Goal: Information Seeking & Learning: Learn about a topic

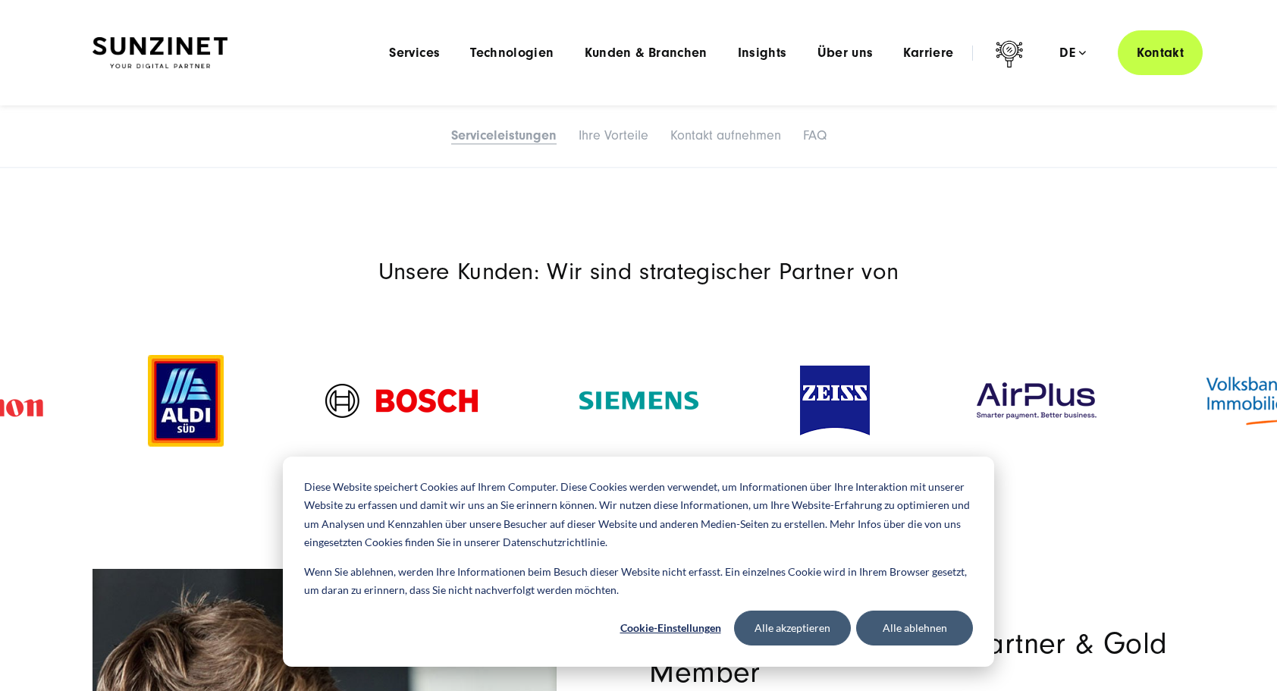
scroll to position [1517, 0]
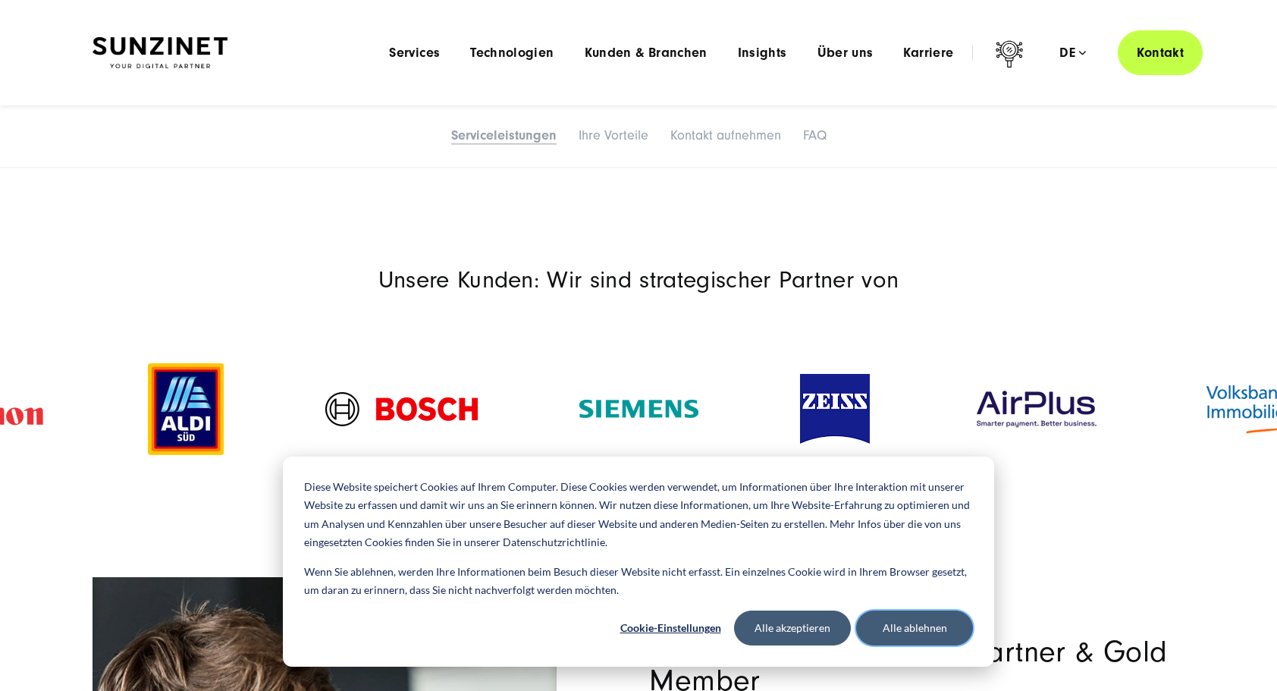
click at [901, 625] on button "Alle ablehnen" at bounding box center [914, 628] width 117 height 35
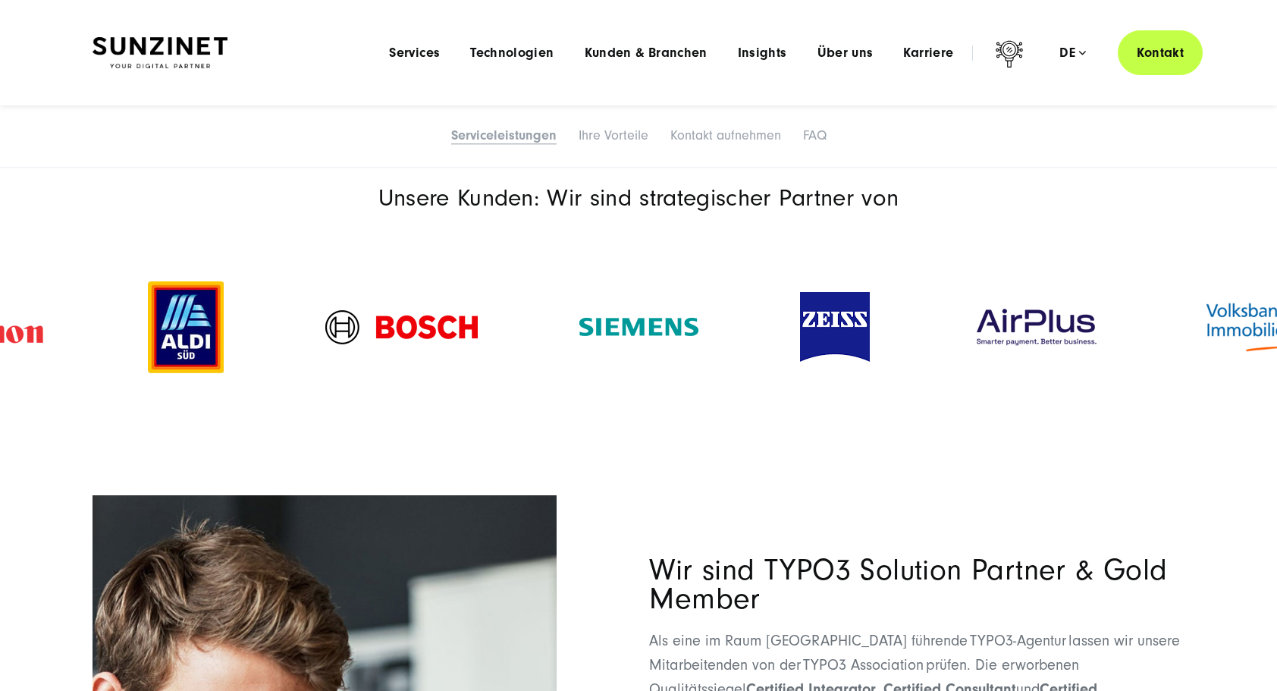
scroll to position [1593, 0]
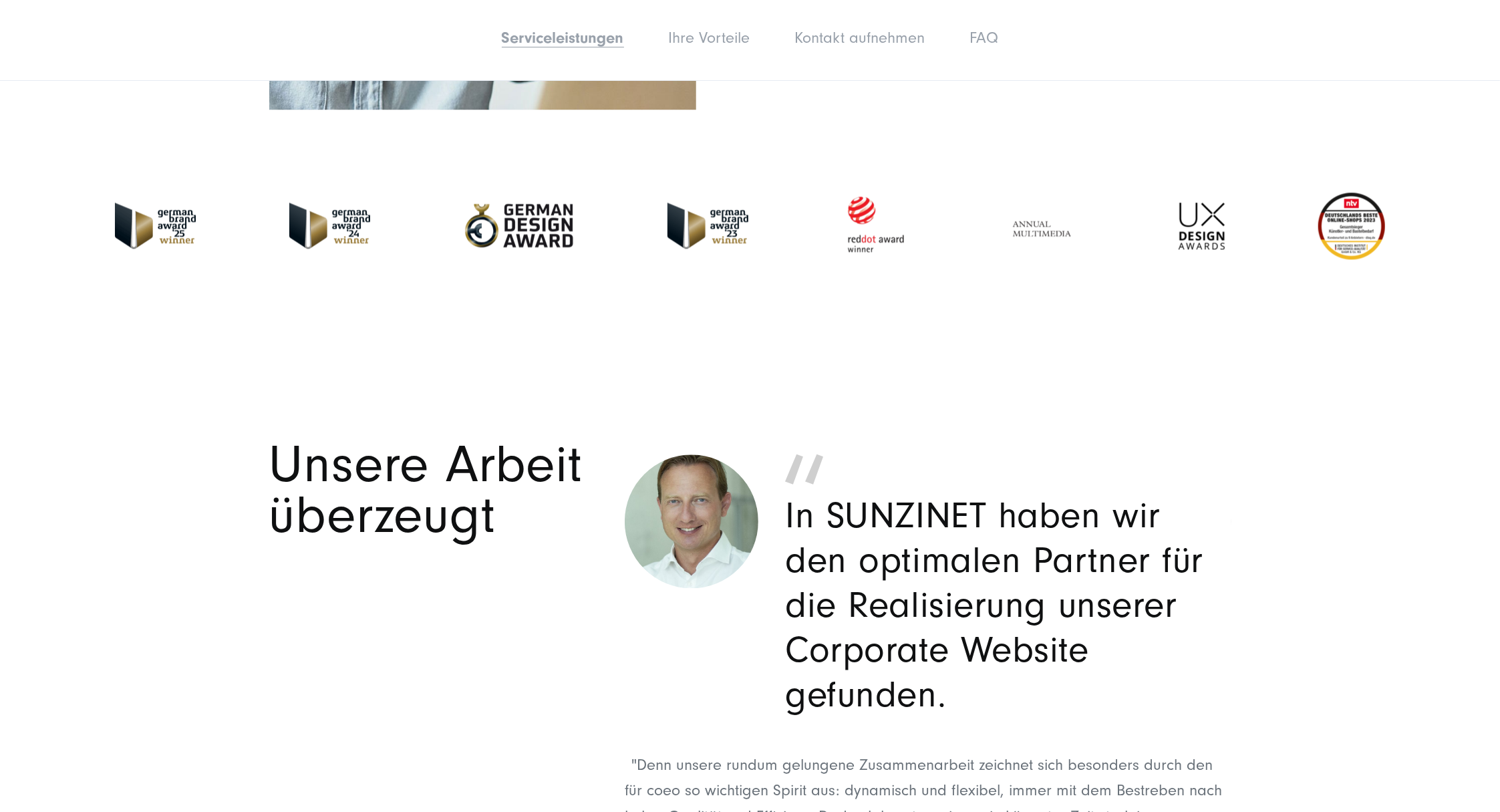
scroll to position [2434, 0]
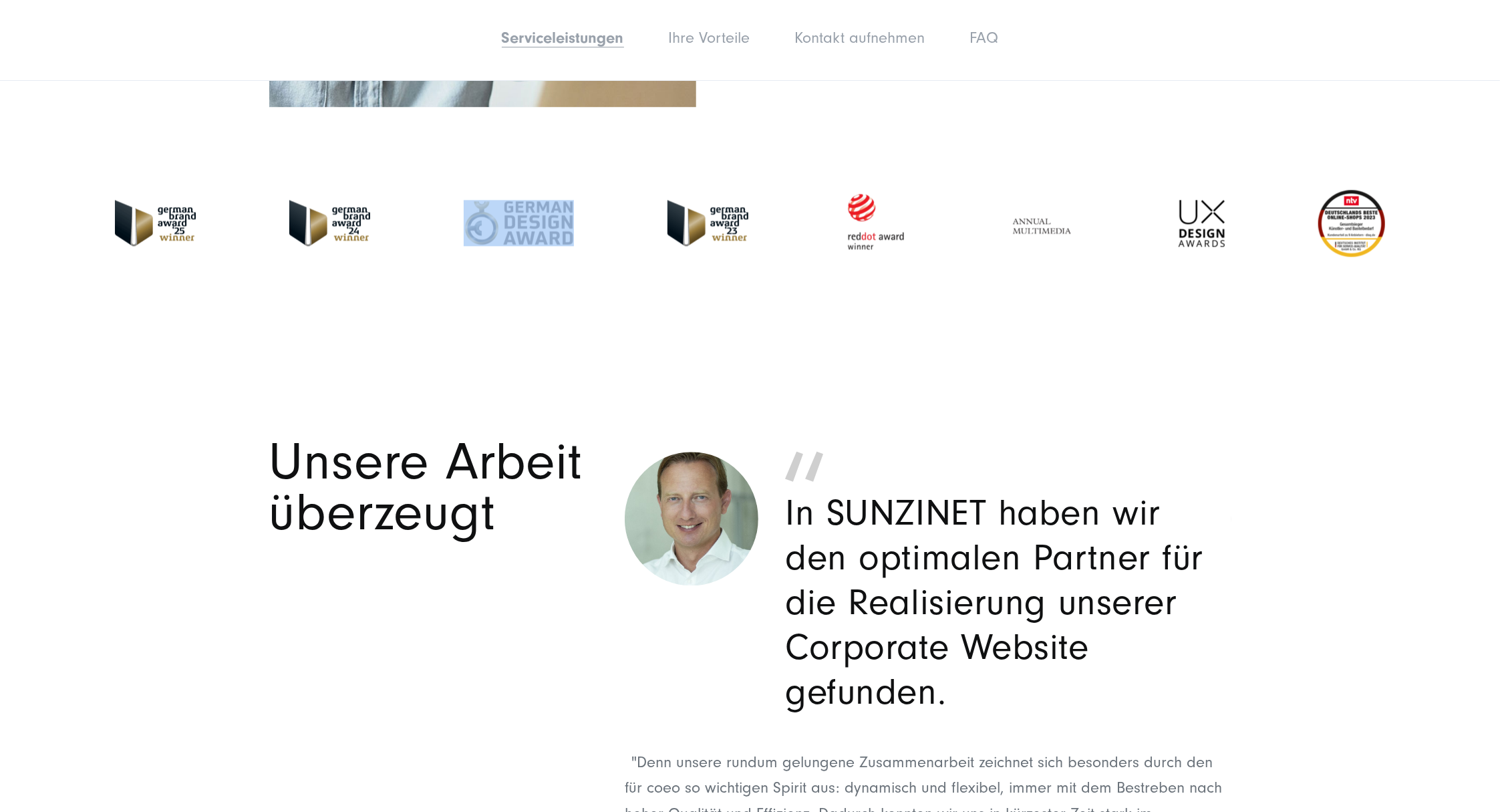
drag, startPoint x: 577, startPoint y: 221, endPoint x: 502, endPoint y: 284, distance: 97.9
click at [505, 278] on div at bounding box center [750, 223] width 1336 height 139
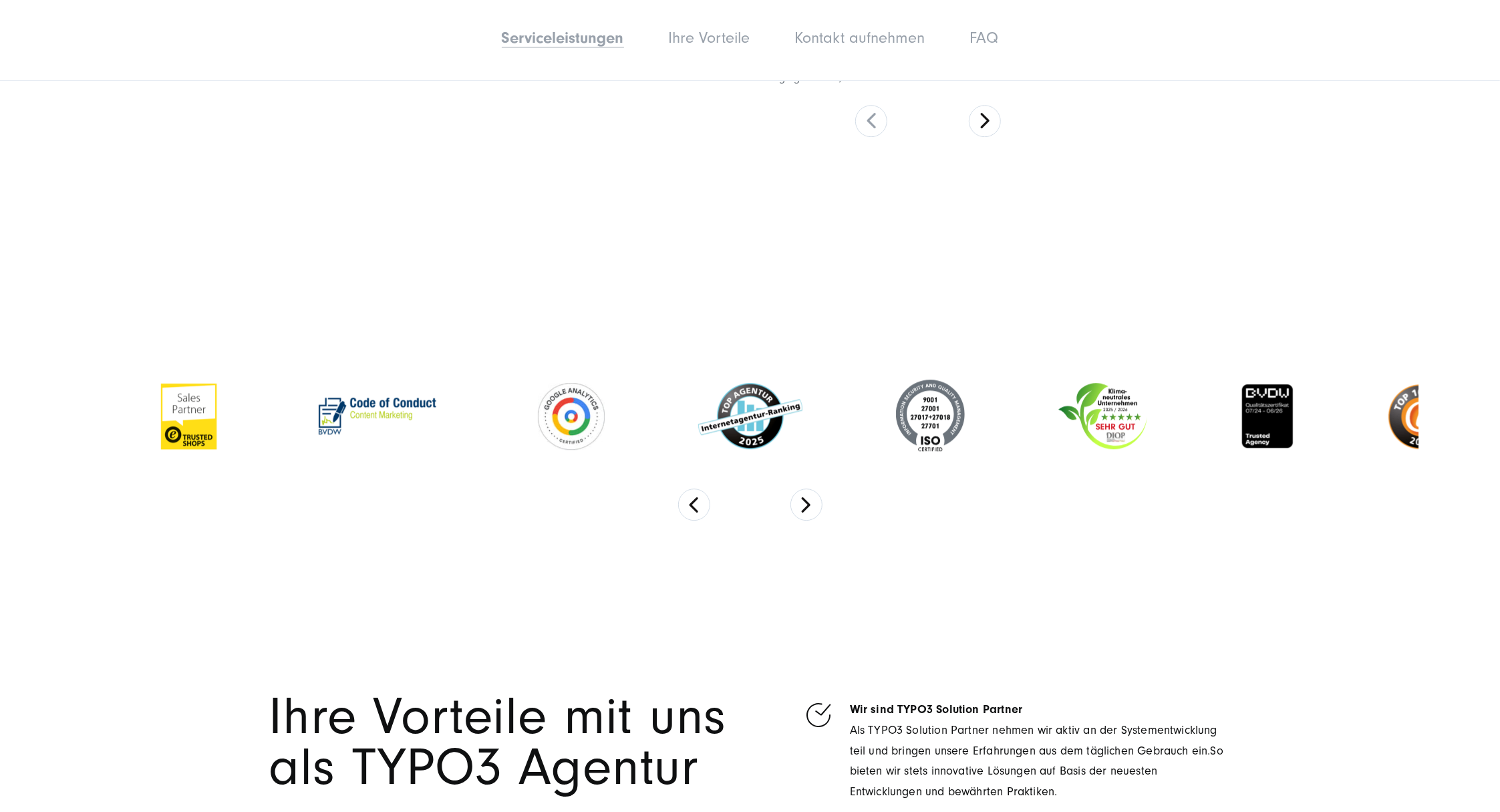
scroll to position [3325, 0]
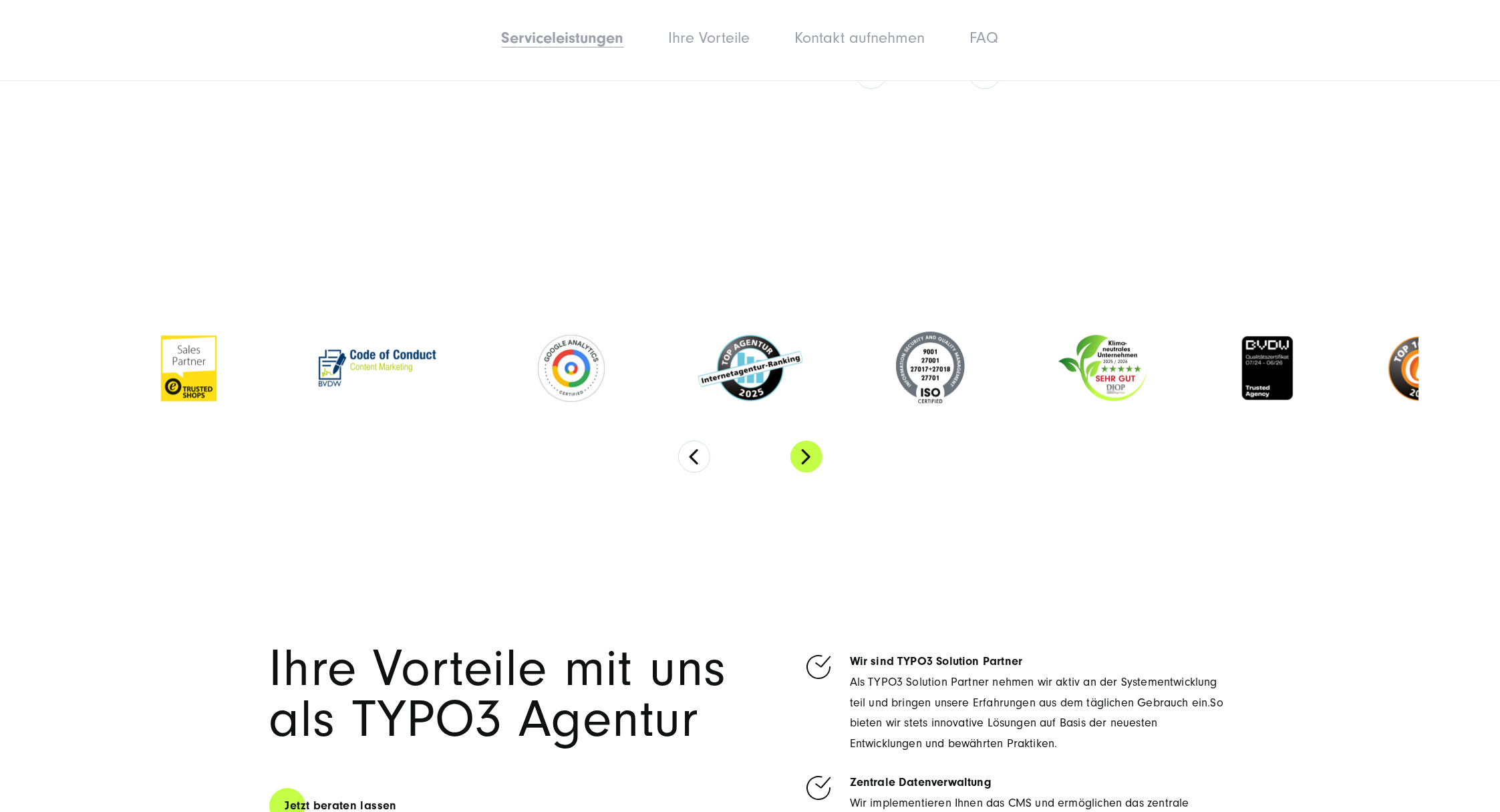
click at [798, 454] on button "Next" at bounding box center [806, 456] width 32 height 32
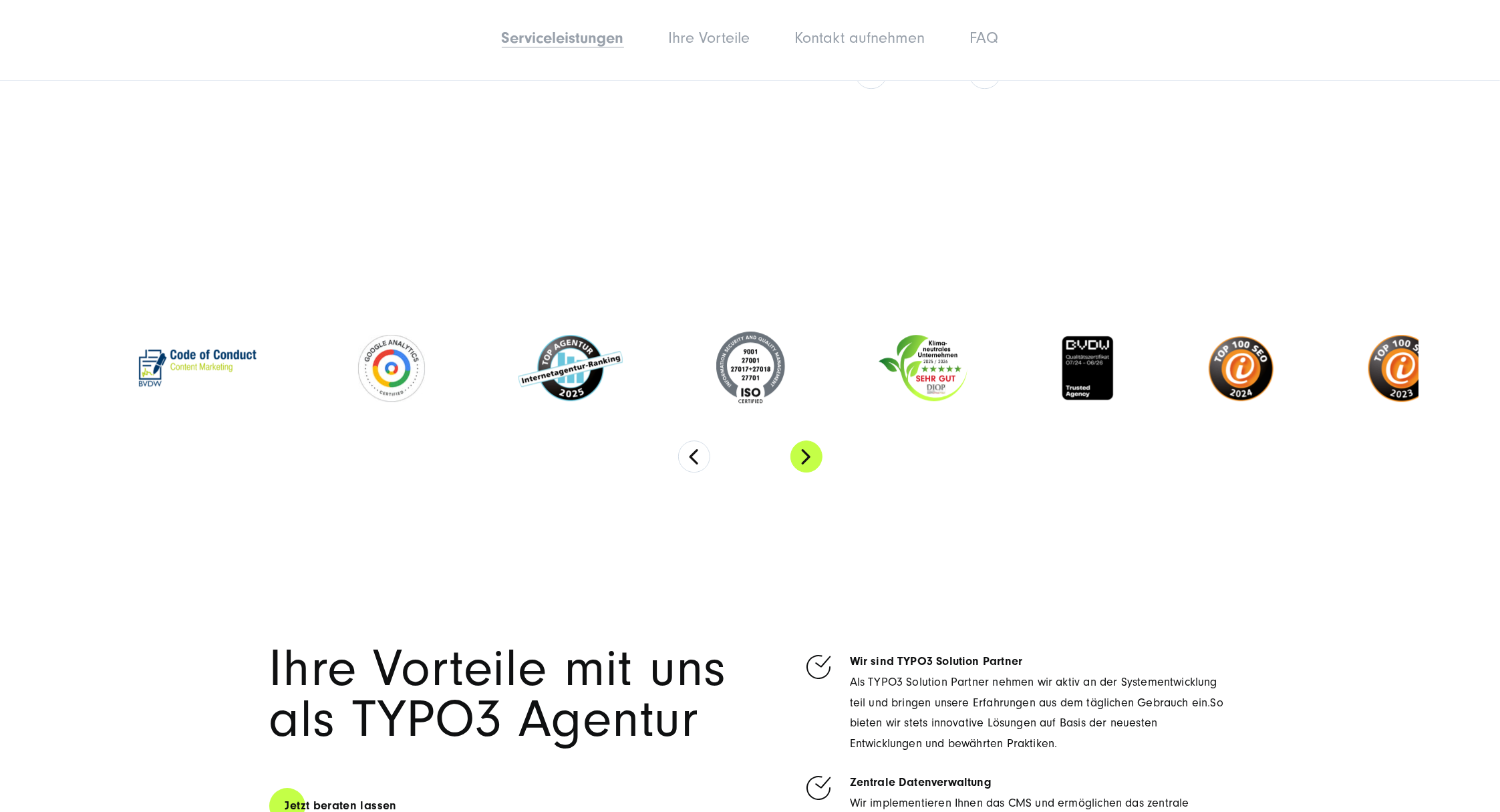
click at [798, 454] on button "Next" at bounding box center [806, 456] width 32 height 32
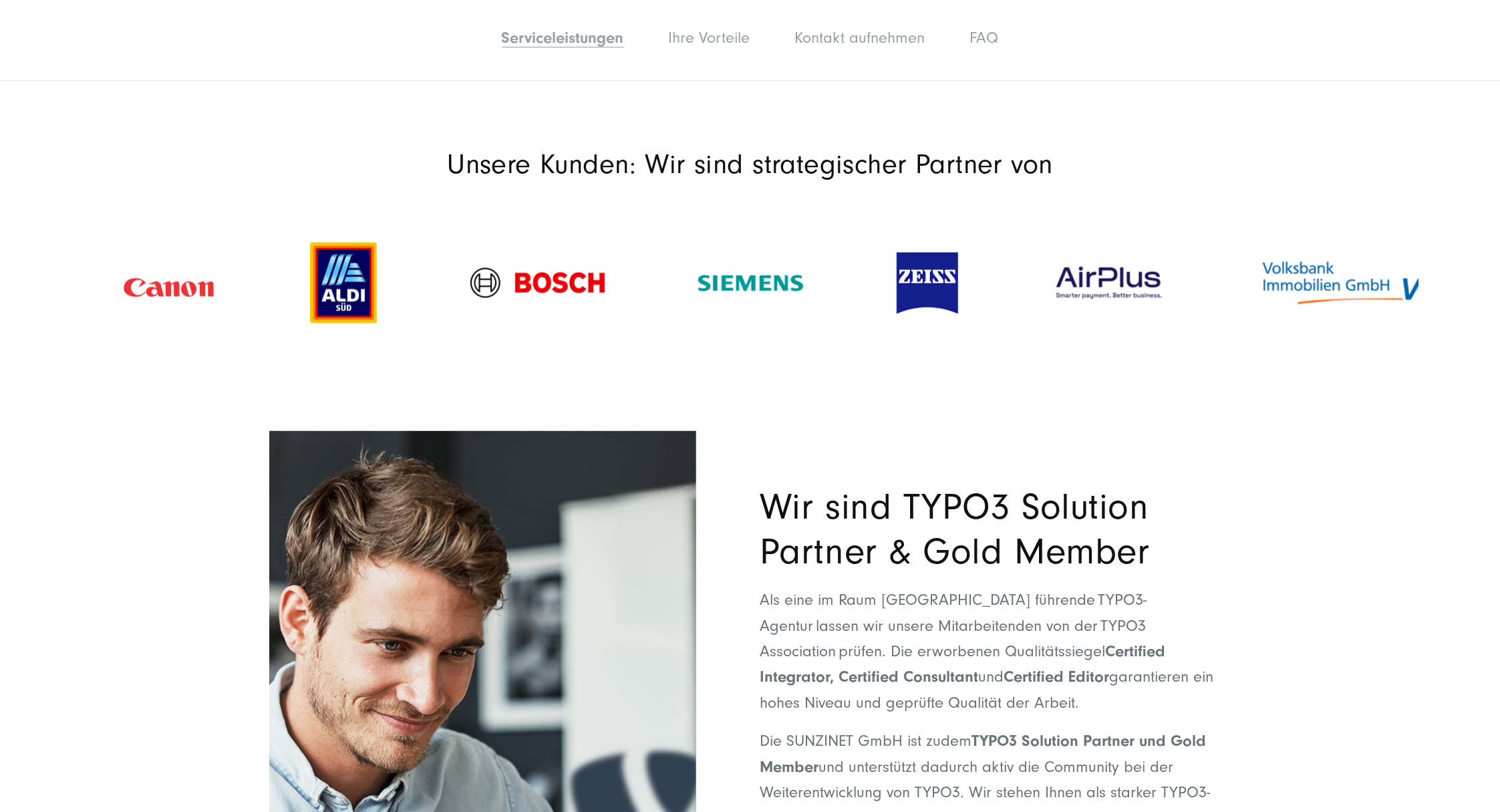
scroll to position [1543, 0]
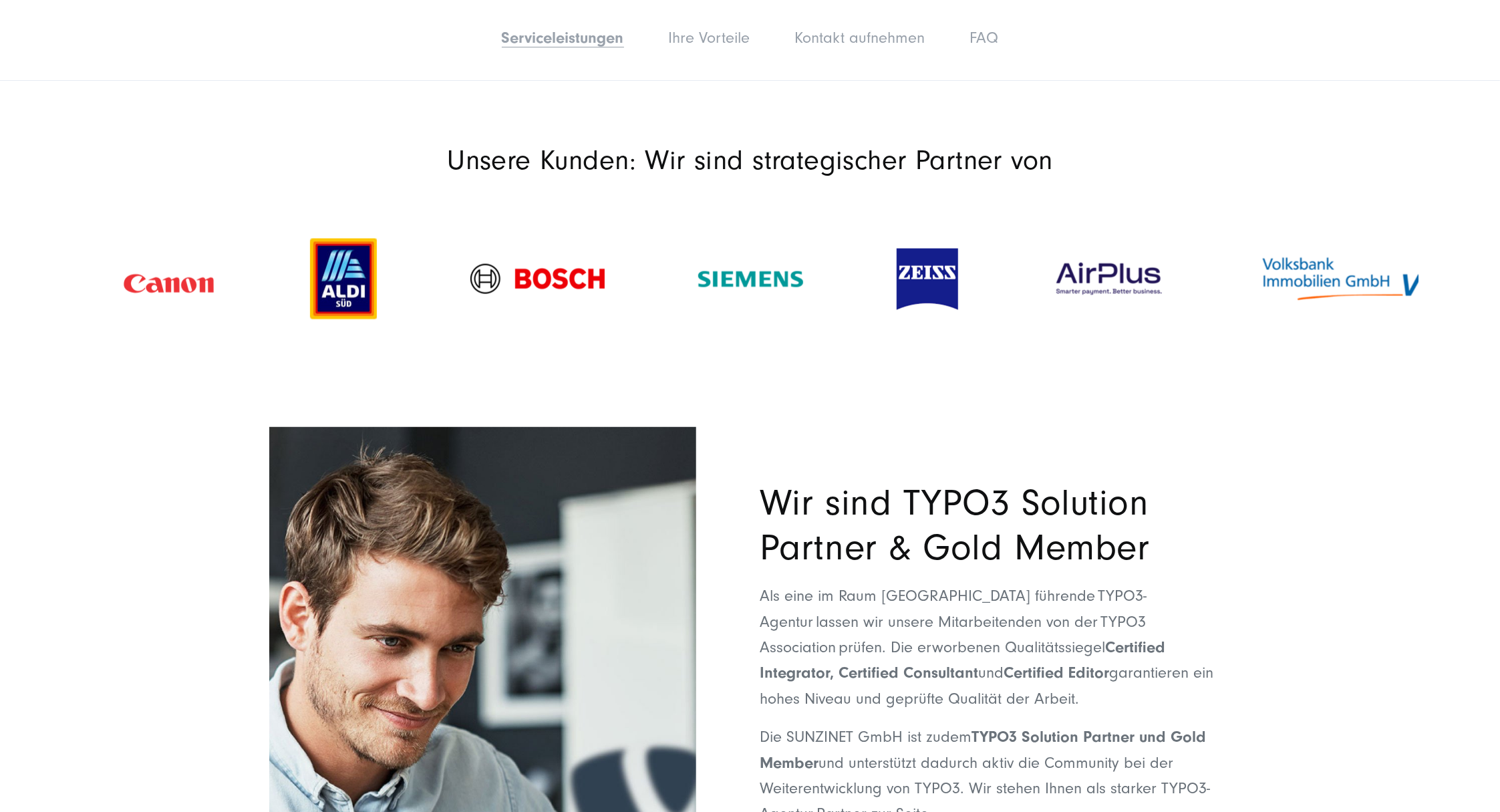
drag, startPoint x: 893, startPoint y: 299, endPoint x: 957, endPoint y: 308, distance: 64.6
click at [957, 308] on div at bounding box center [927, 279] width 155 height 88
drag, startPoint x: 957, startPoint y: 308, endPoint x: 809, endPoint y: 320, distance: 148.5
drag, startPoint x: 809, startPoint y: 320, endPoint x: 725, endPoint y: 346, distance: 87.9
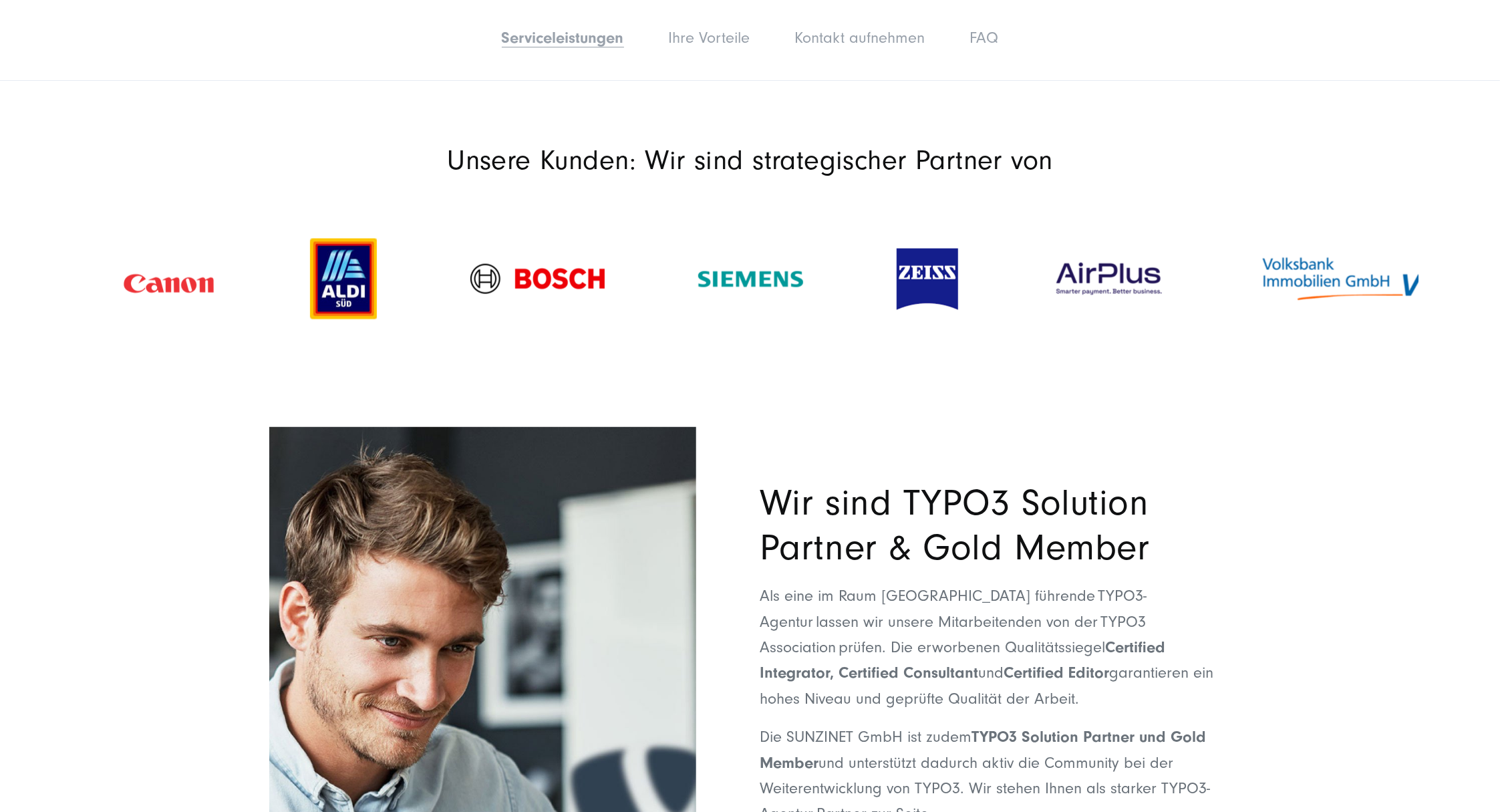
click at [724, 344] on div at bounding box center [750, 279] width 1336 height 153
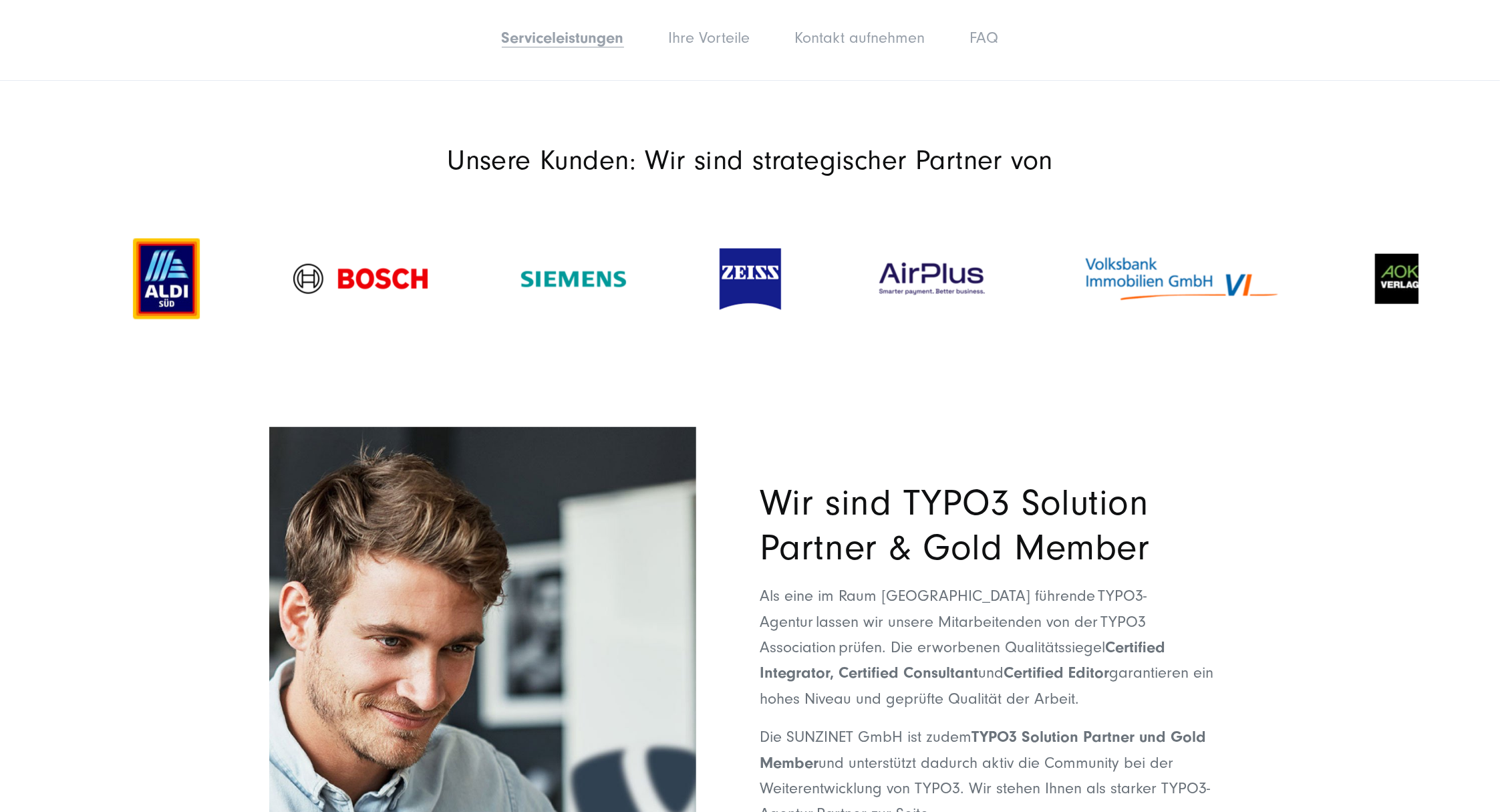
drag, startPoint x: 778, startPoint y: 280, endPoint x: 23, endPoint y: 369, distance: 760.2
click at [2, 365] on section "Unsere Kunden: Wir sind strategischer Partner von" at bounding box center [750, 255] width 1500 height 289
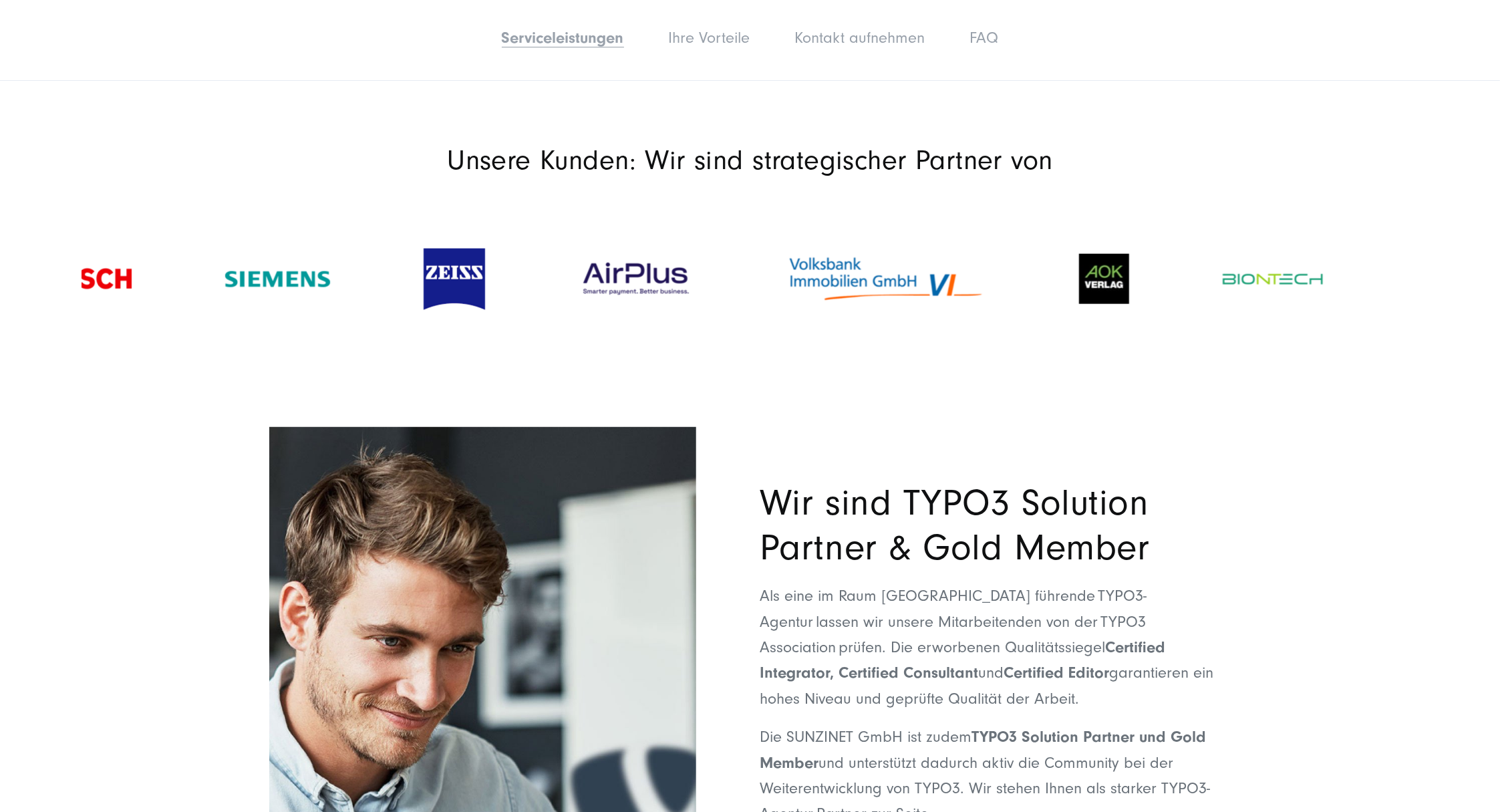
drag, startPoint x: 496, startPoint y: 300, endPoint x: 337, endPoint y: 312, distance: 159.5
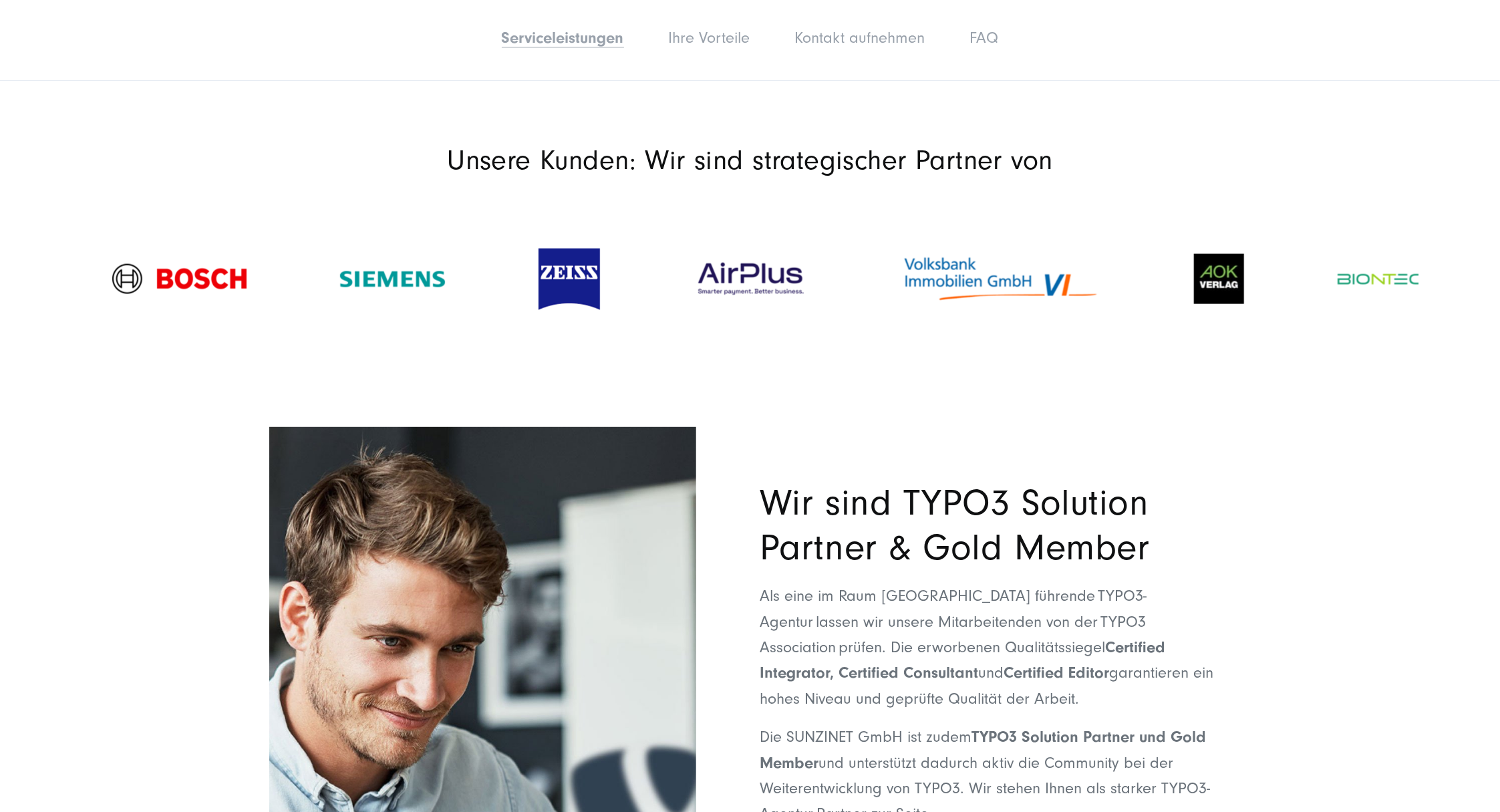
drag, startPoint x: 543, startPoint y: 306, endPoint x: 527, endPoint y: 311, distance: 16.8
click at [647, 311] on div at bounding box center [750, 279] width 207 height 65
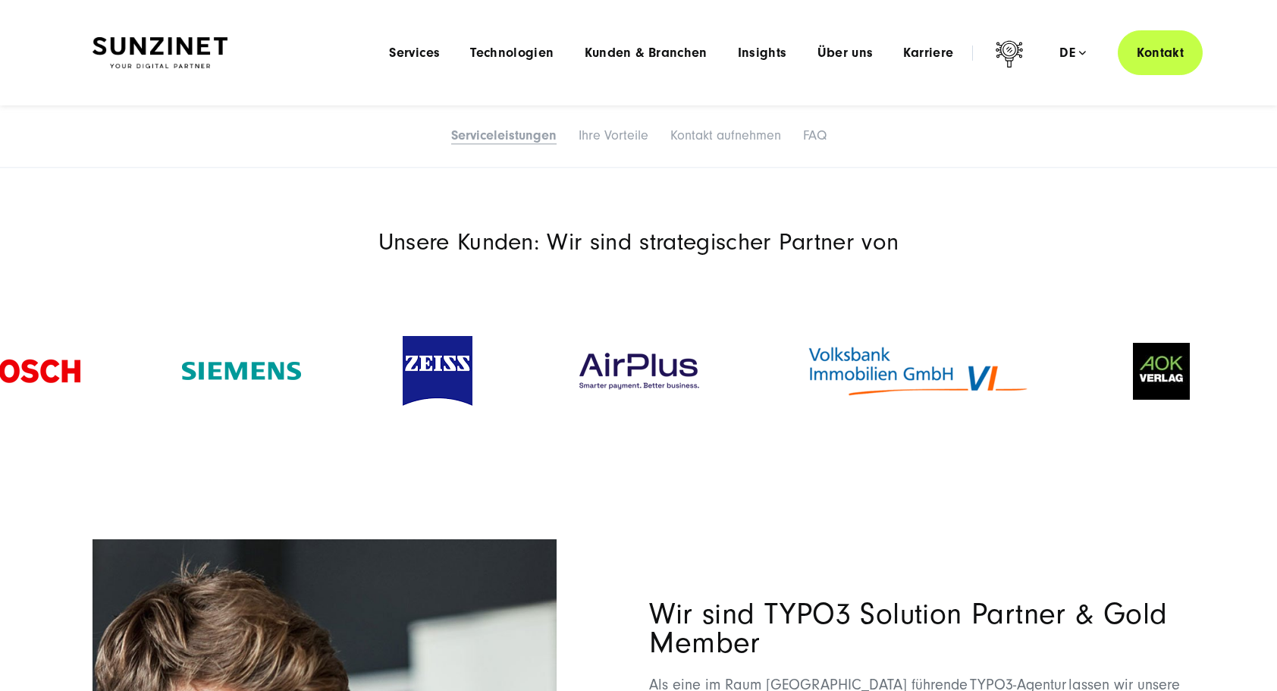
scroll to position [1524, 0]
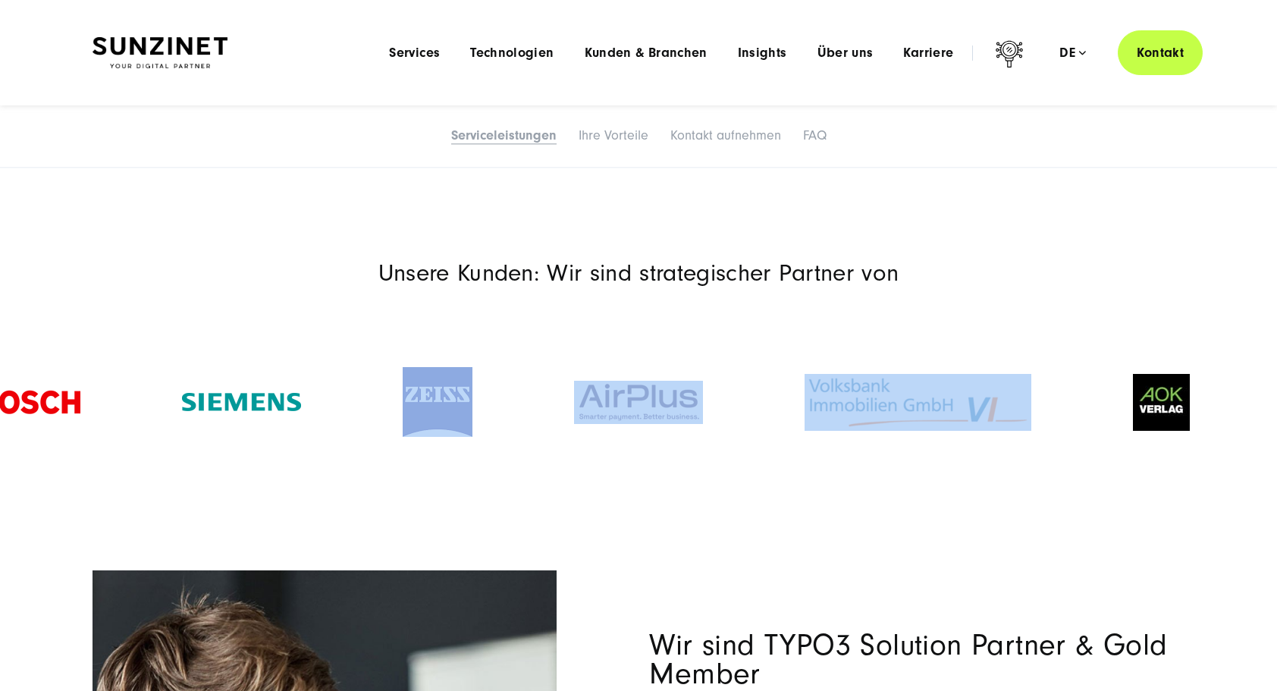
drag, startPoint x: 775, startPoint y: 388, endPoint x: 438, endPoint y: 445, distance: 342.2
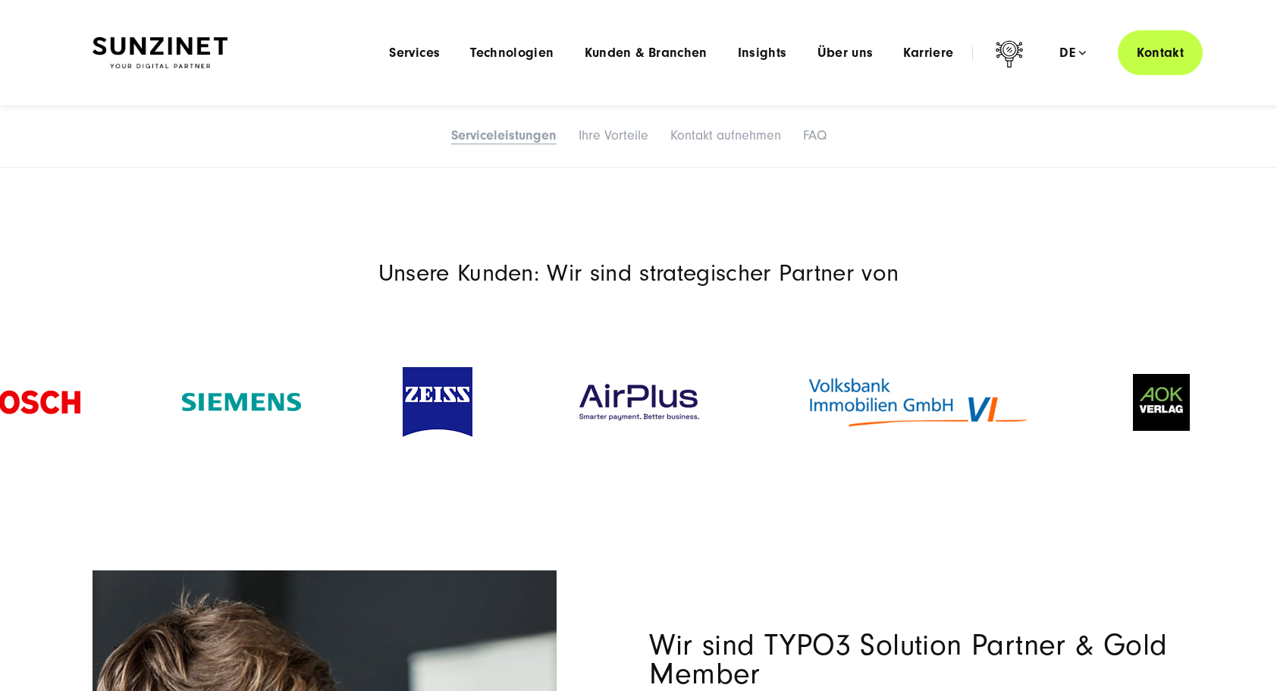
drag, startPoint x: 438, startPoint y: 445, endPoint x: 608, endPoint y: 523, distance: 187.0
click at [603, 529] on section "Unsere Kunden: Wir sind strategischer Partner von" at bounding box center [638, 380] width 1277 height 319
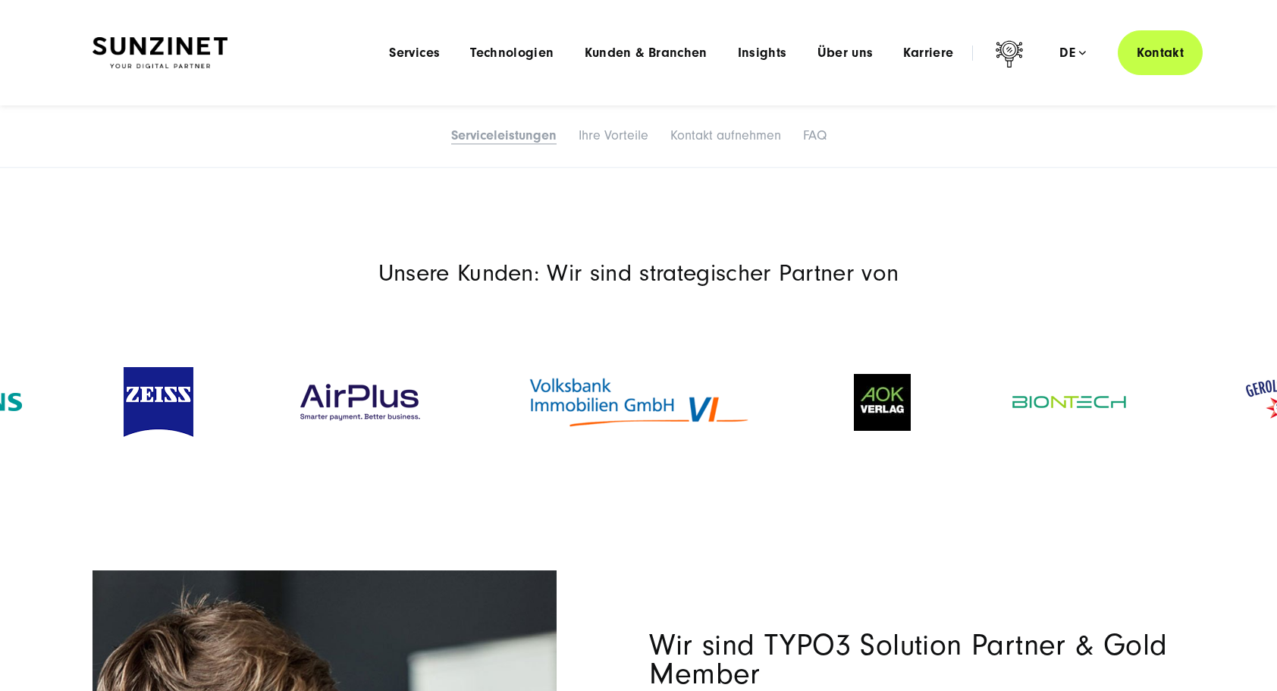
drag, startPoint x: 698, startPoint y: 429, endPoint x: 414, endPoint y: 442, distance: 284.0
click at [363, 464] on div at bounding box center [638, 403] width 1277 height 174
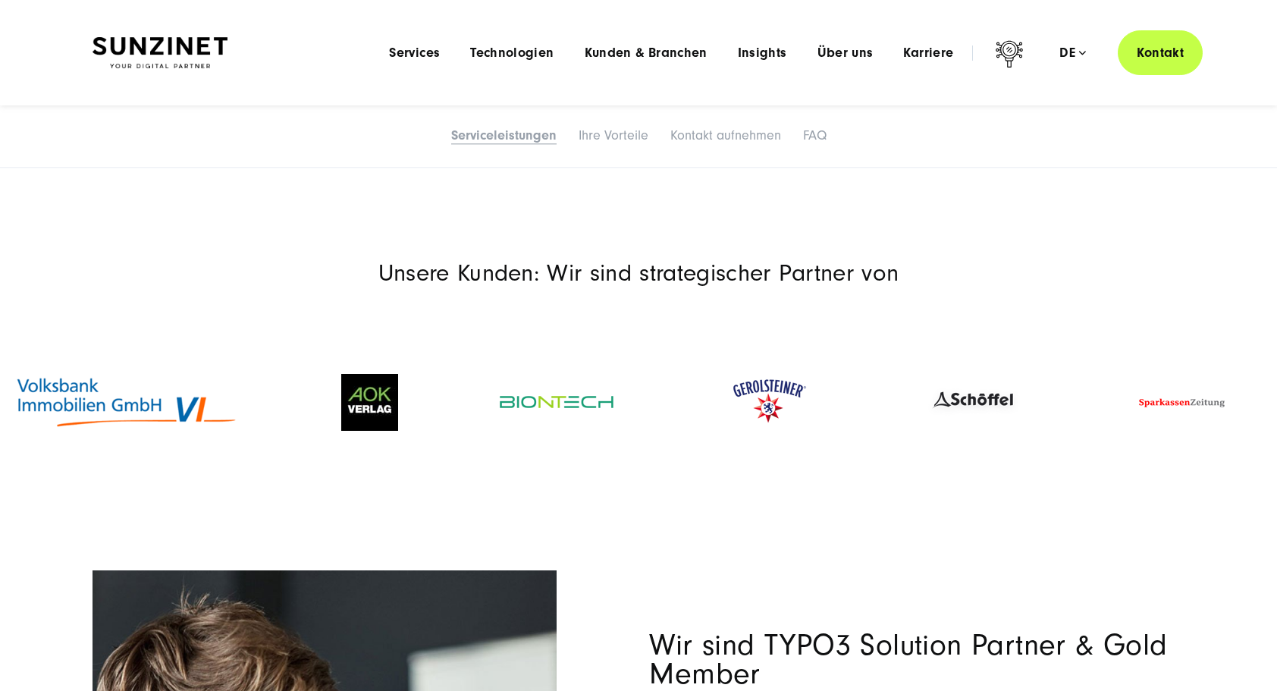
drag, startPoint x: 959, startPoint y: 382, endPoint x: 343, endPoint y: 437, distance: 618.4
click at [343, 437] on div at bounding box center [370, 402] width 159 height 87
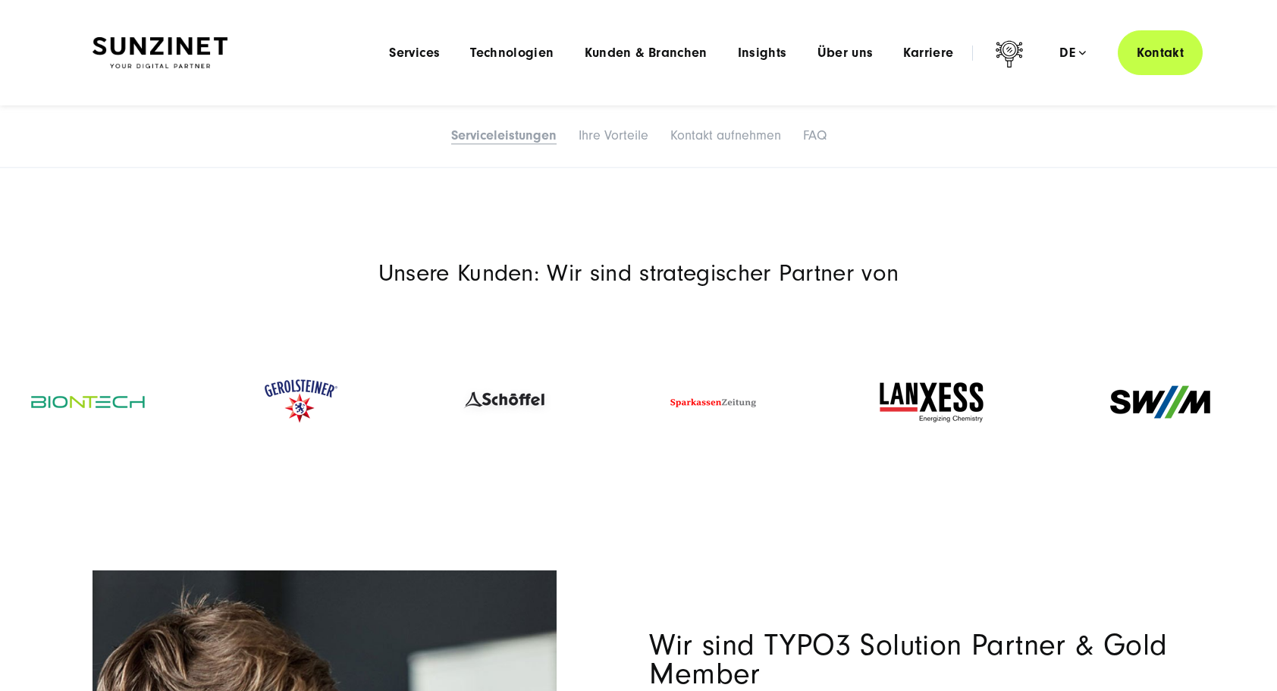
drag, startPoint x: 862, startPoint y: 409, endPoint x: 255, endPoint y: 438, distance: 607.6
click at [255, 438] on div at bounding box center [300, 403] width 209 height 98
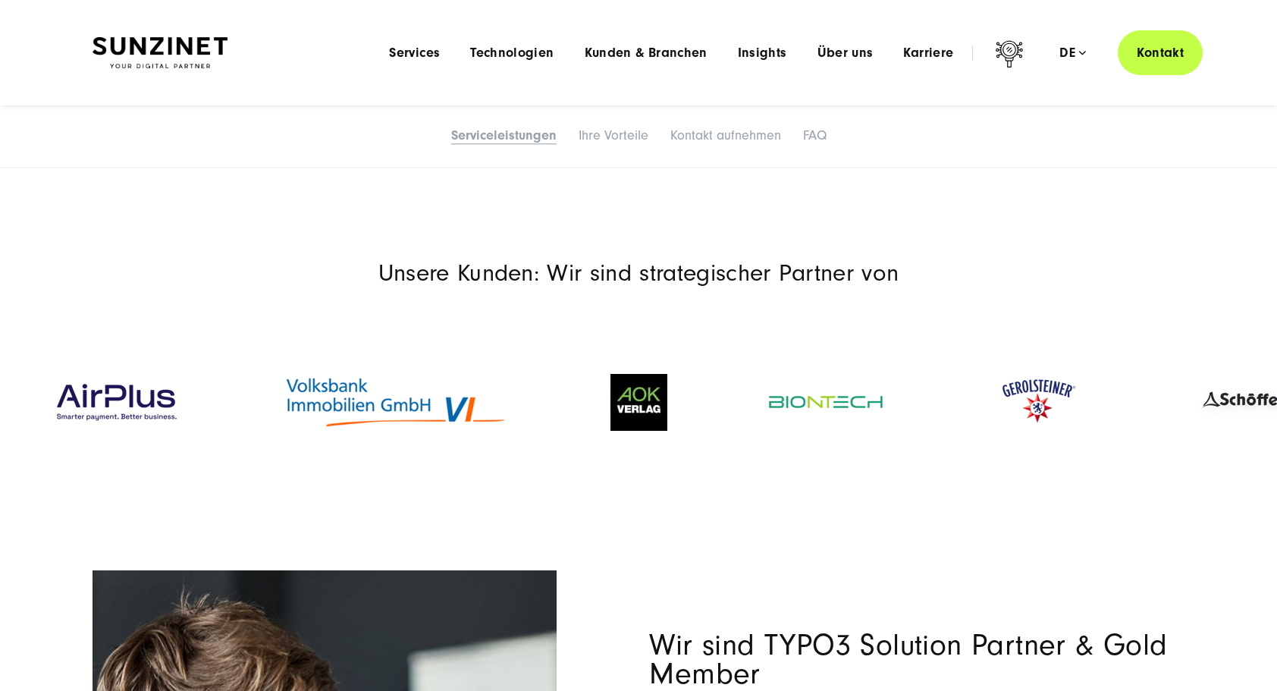
drag, startPoint x: 470, startPoint y: 417, endPoint x: 1218, endPoint y: 311, distance: 756.2
click at [1215, 313] on div at bounding box center [638, 403] width 1277 height 200
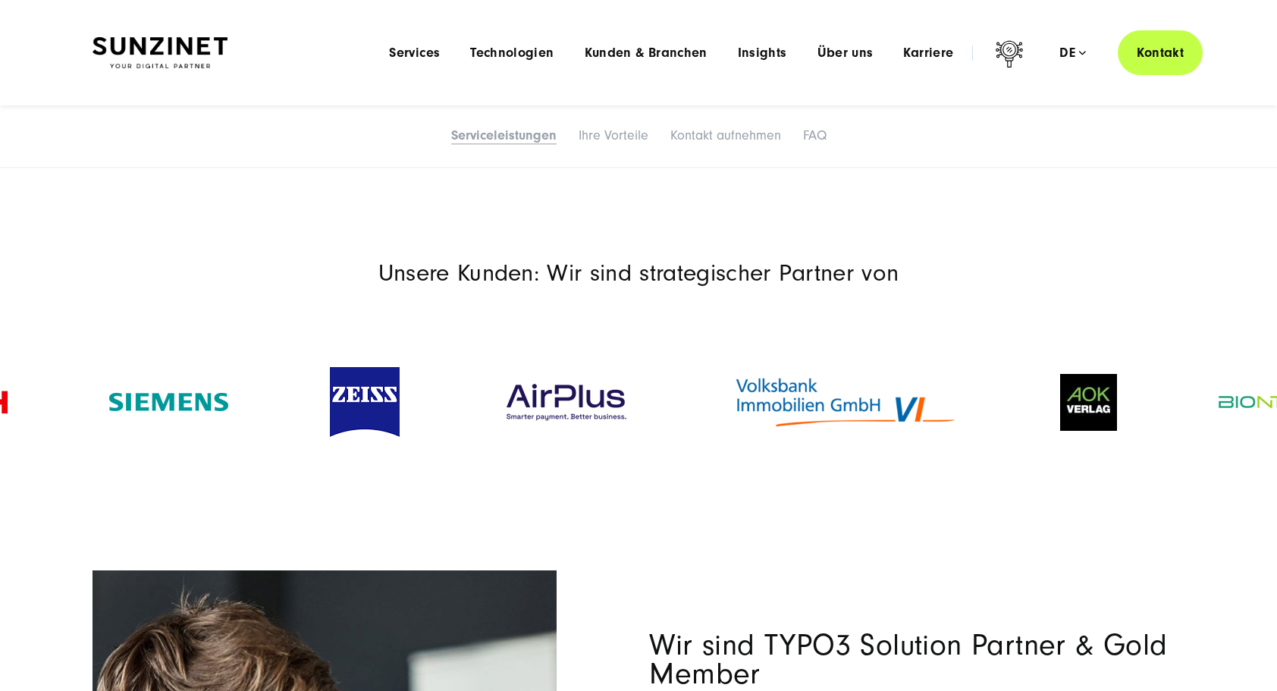
drag, startPoint x: 614, startPoint y: 396, endPoint x: 1191, endPoint y: 342, distance: 579.1
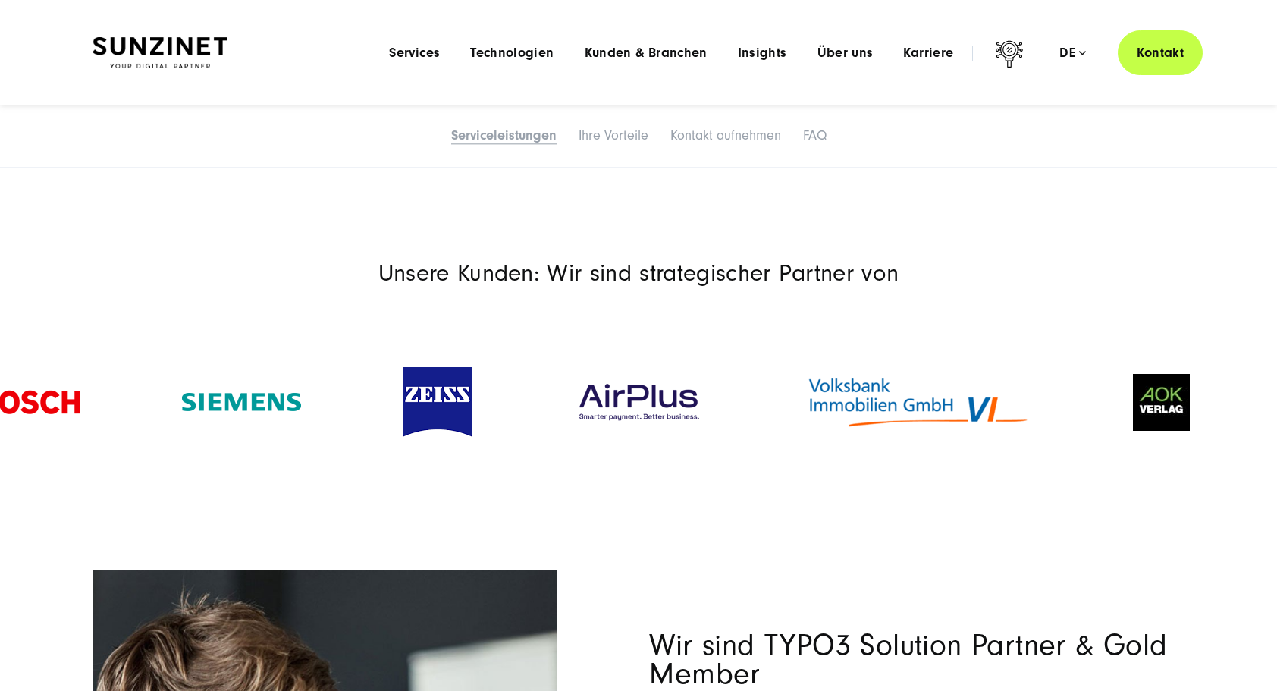
drag, startPoint x: 90, startPoint y: 402, endPoint x: 646, endPoint y: 405, distance: 556.8
click at [1088, 321] on div at bounding box center [638, 403] width 1277 height 174
click at [432, 408] on img at bounding box center [438, 402] width 70 height 70
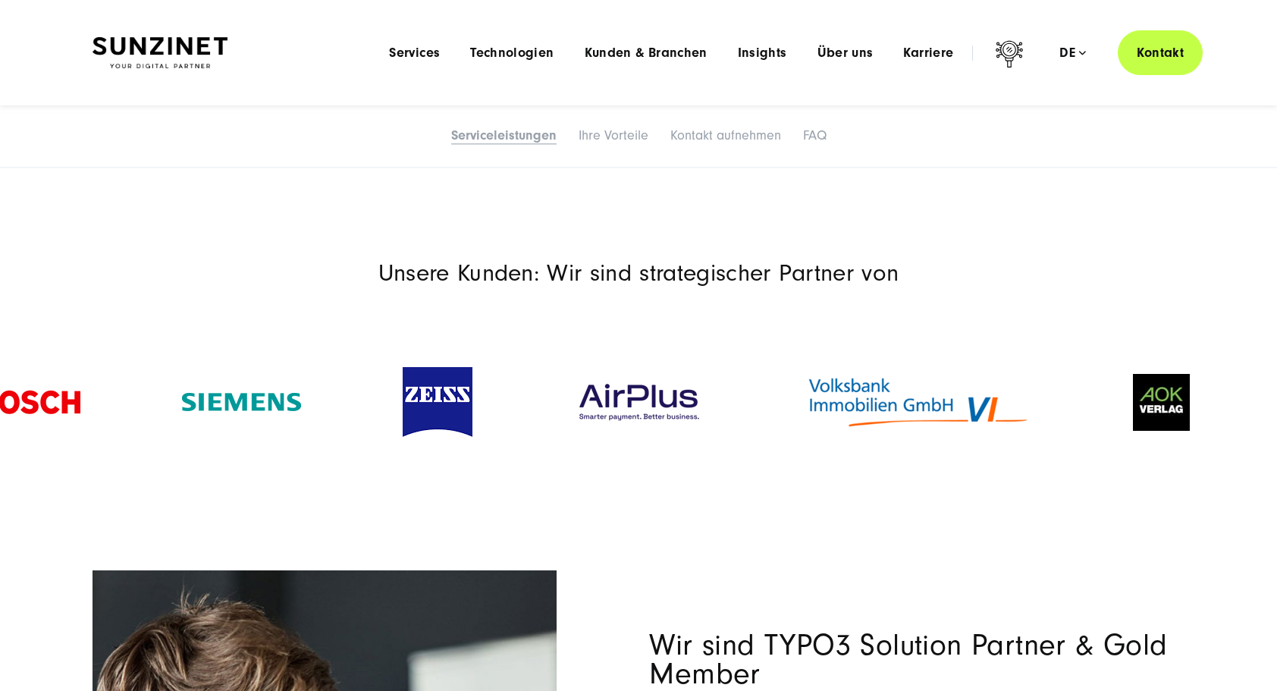
click at [561, 394] on div at bounding box center [638, 403] width 231 height 74
click at [607, 398] on img at bounding box center [638, 402] width 129 height 43
click at [636, 401] on img at bounding box center [638, 402] width 129 height 43
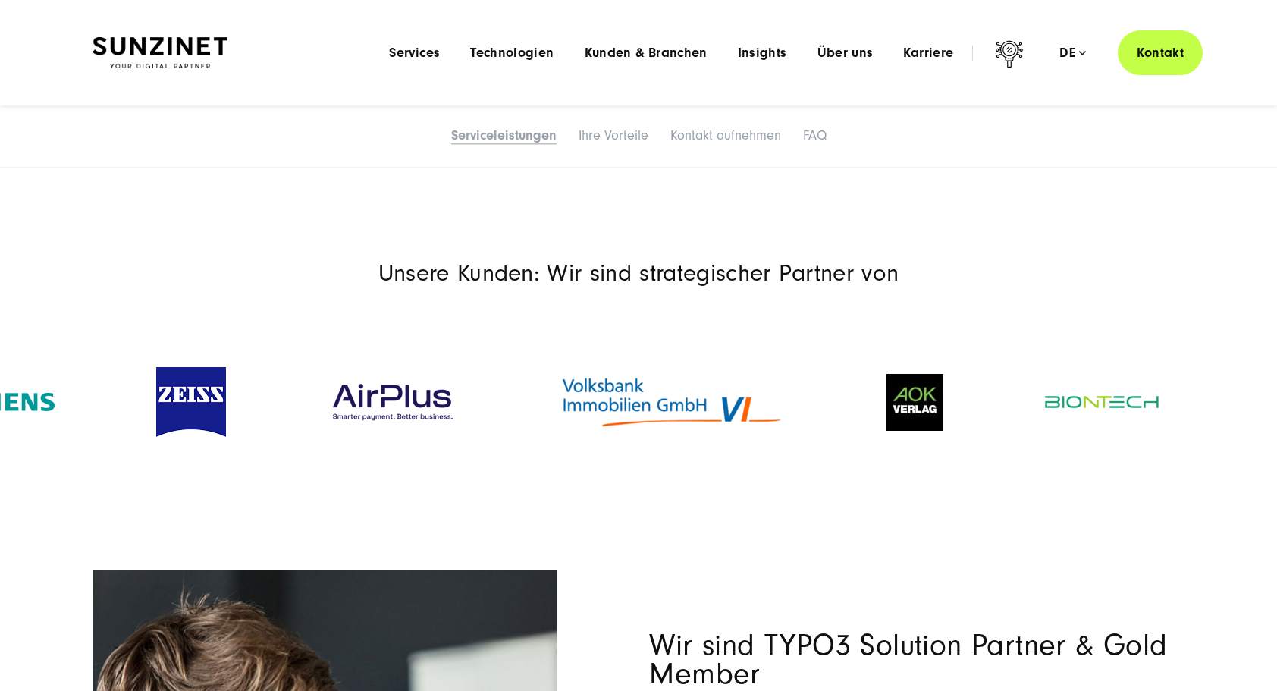
drag, startPoint x: 709, startPoint y: 391, endPoint x: 355, endPoint y: 420, distance: 354.7
click at [355, 420] on div at bounding box center [392, 403] width 231 height 74
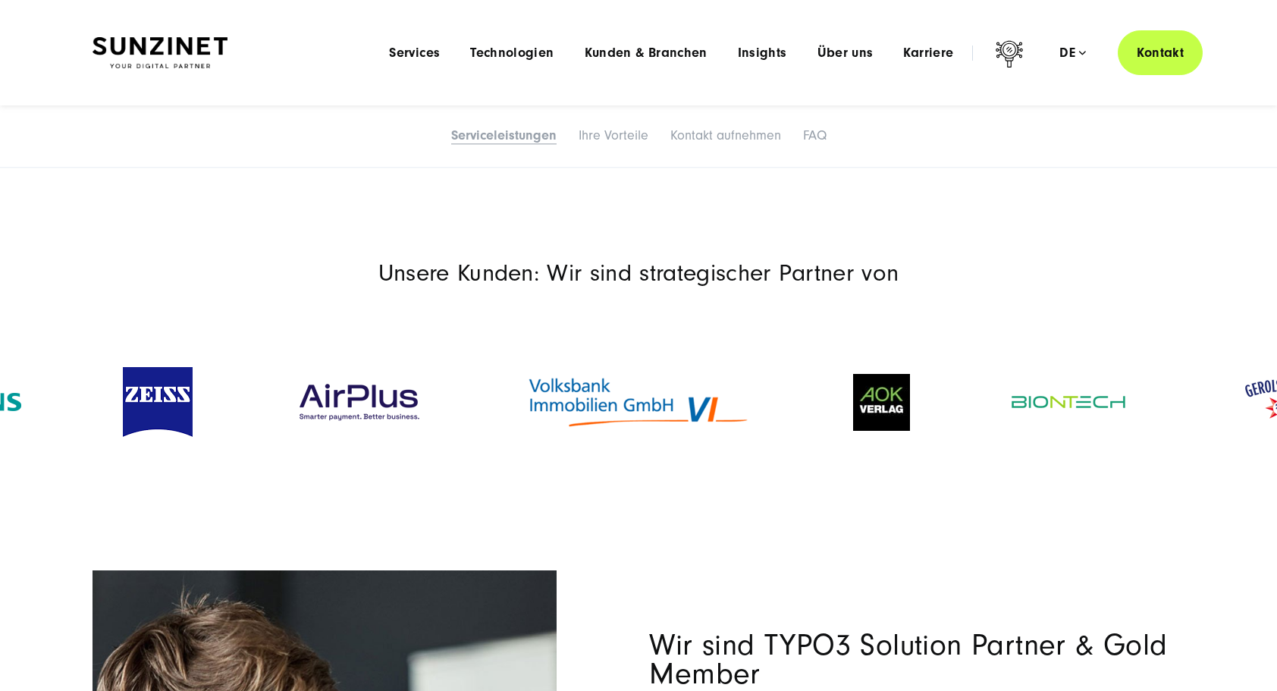
drag, startPoint x: 641, startPoint y: 401, endPoint x: 633, endPoint y: 408, distance: 10.7
click at [633, 408] on img at bounding box center [638, 402] width 227 height 57
drag, startPoint x: 633, startPoint y: 408, endPoint x: 560, endPoint y: 413, distance: 73.7
click at [560, 413] on img at bounding box center [636, 402] width 227 height 57
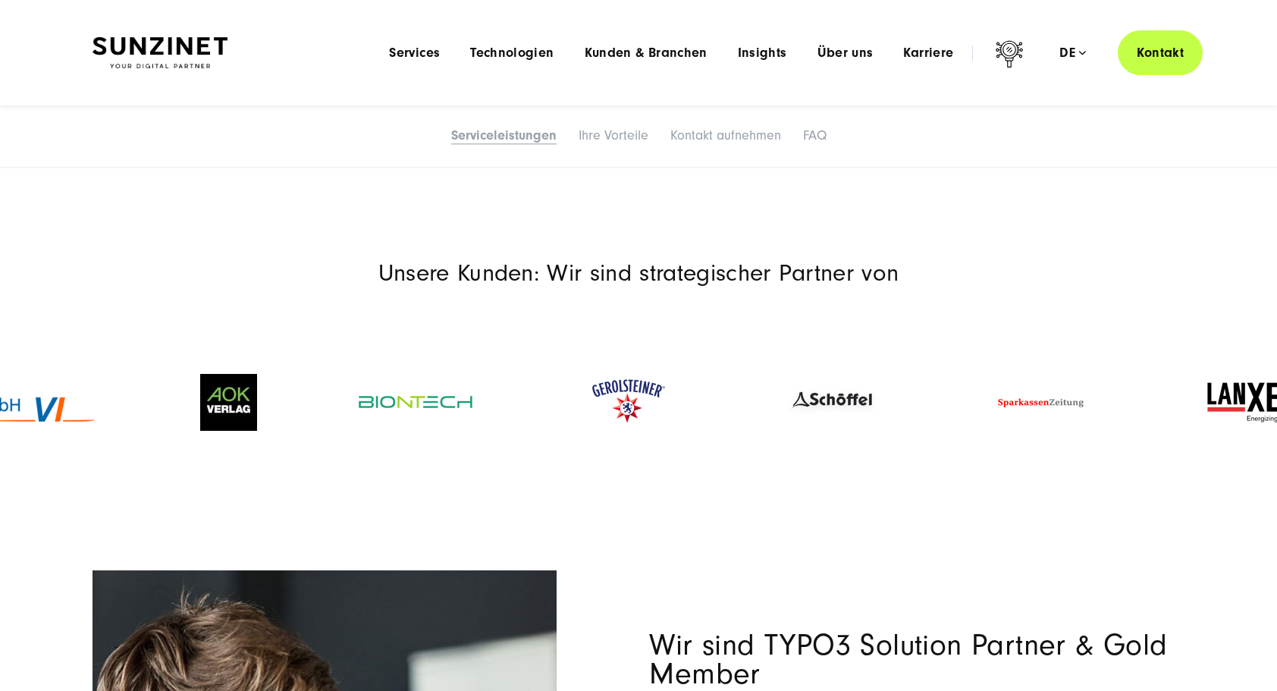
drag, startPoint x: 1061, startPoint y: 385, endPoint x: 410, endPoint y: 430, distance: 652.4
